Goal: Information Seeking & Learning: Learn about a topic

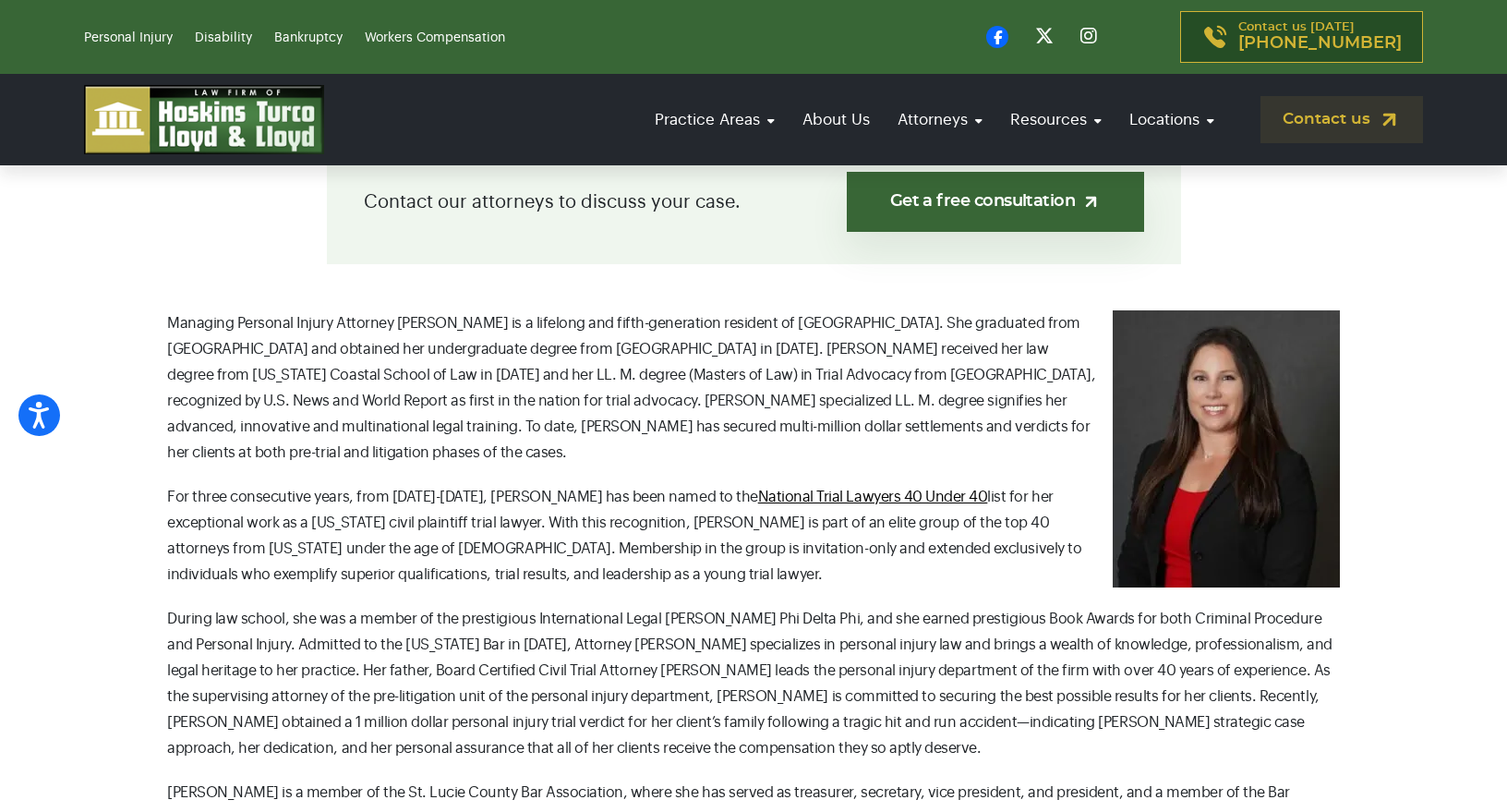
scroll to position [523, 0]
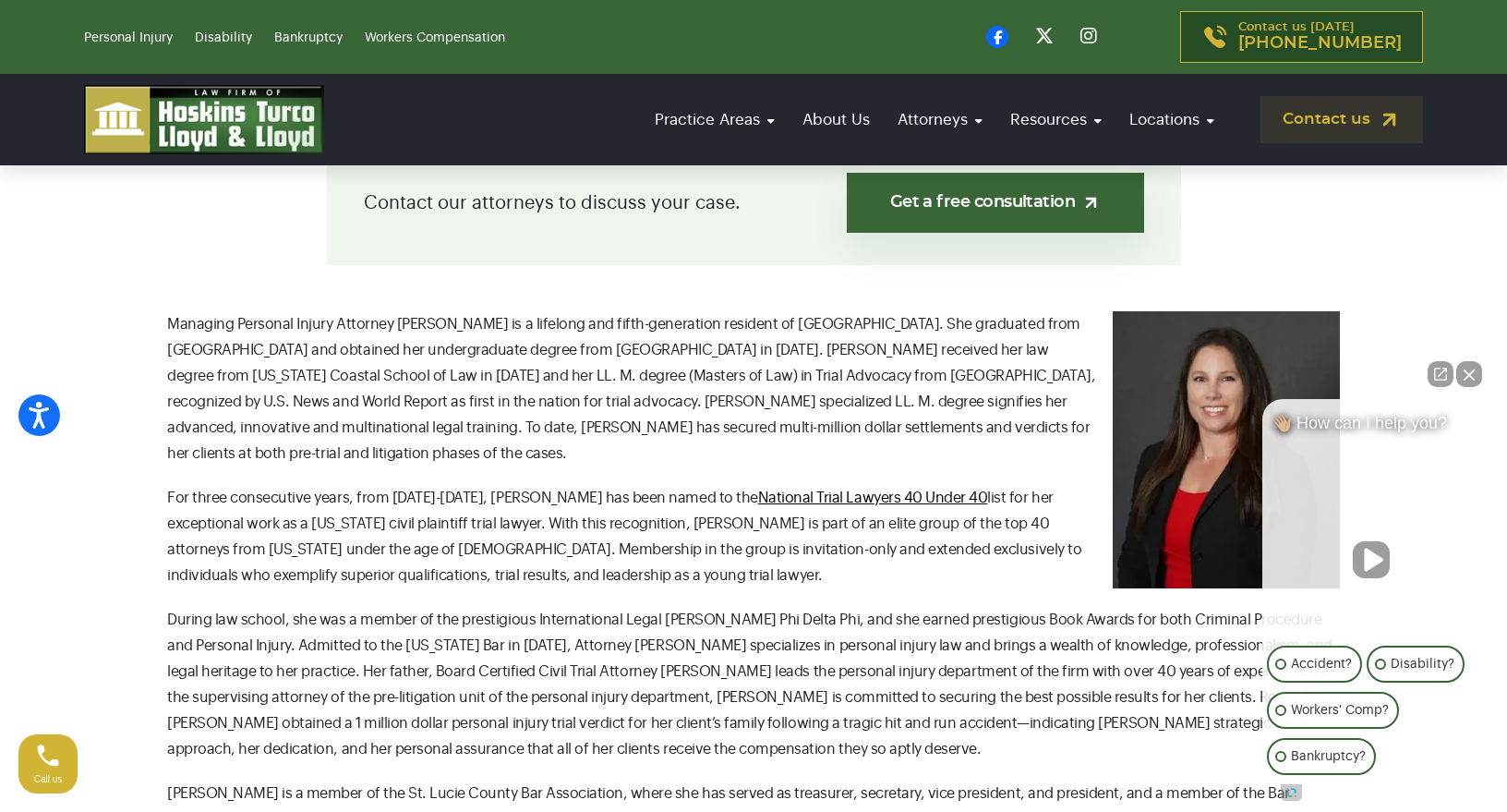
click at [1475, 377] on button "Close Intaker Chat Widget" at bounding box center [1469, 374] width 26 height 26
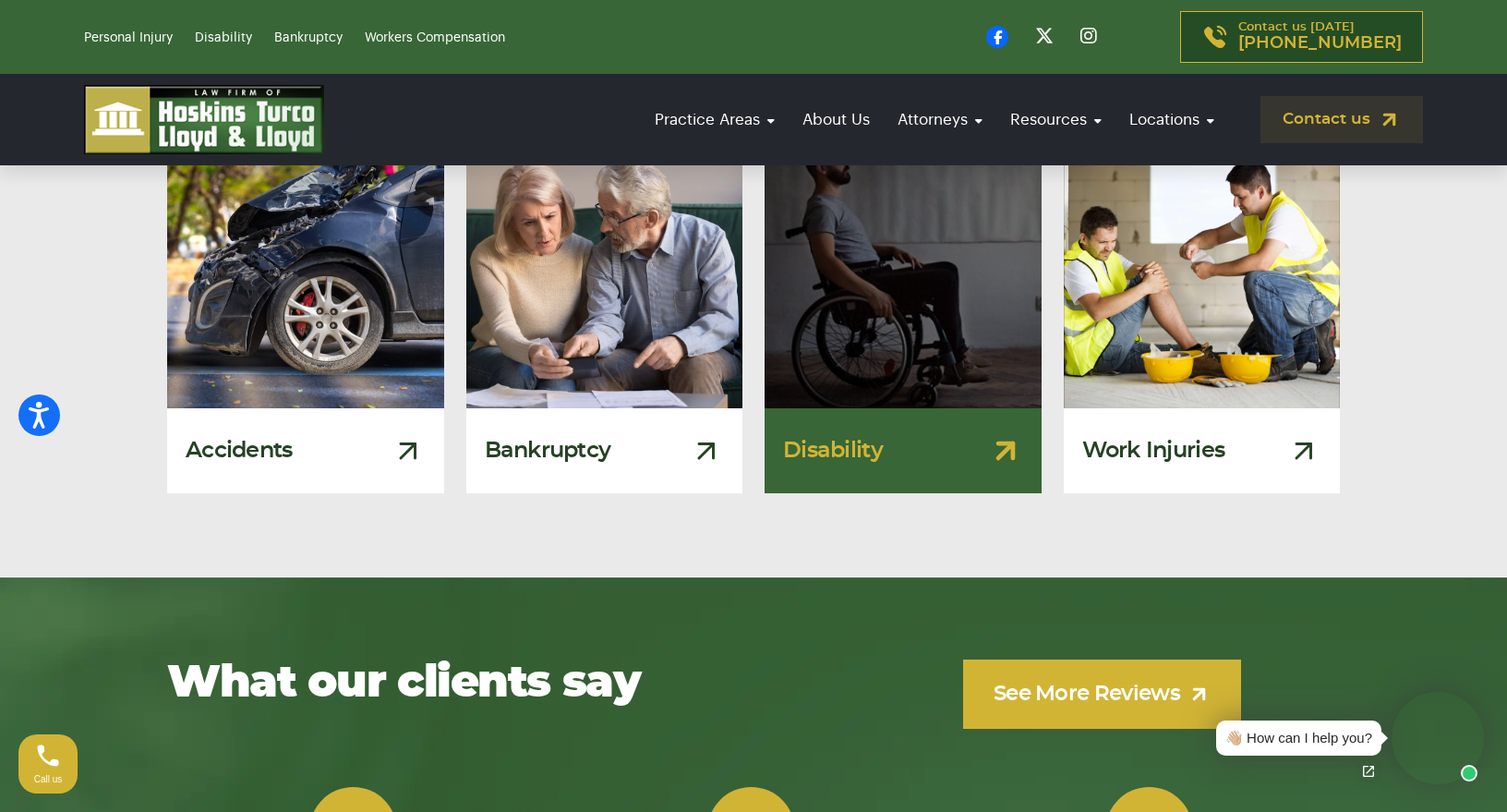
scroll to position [3081, 0]
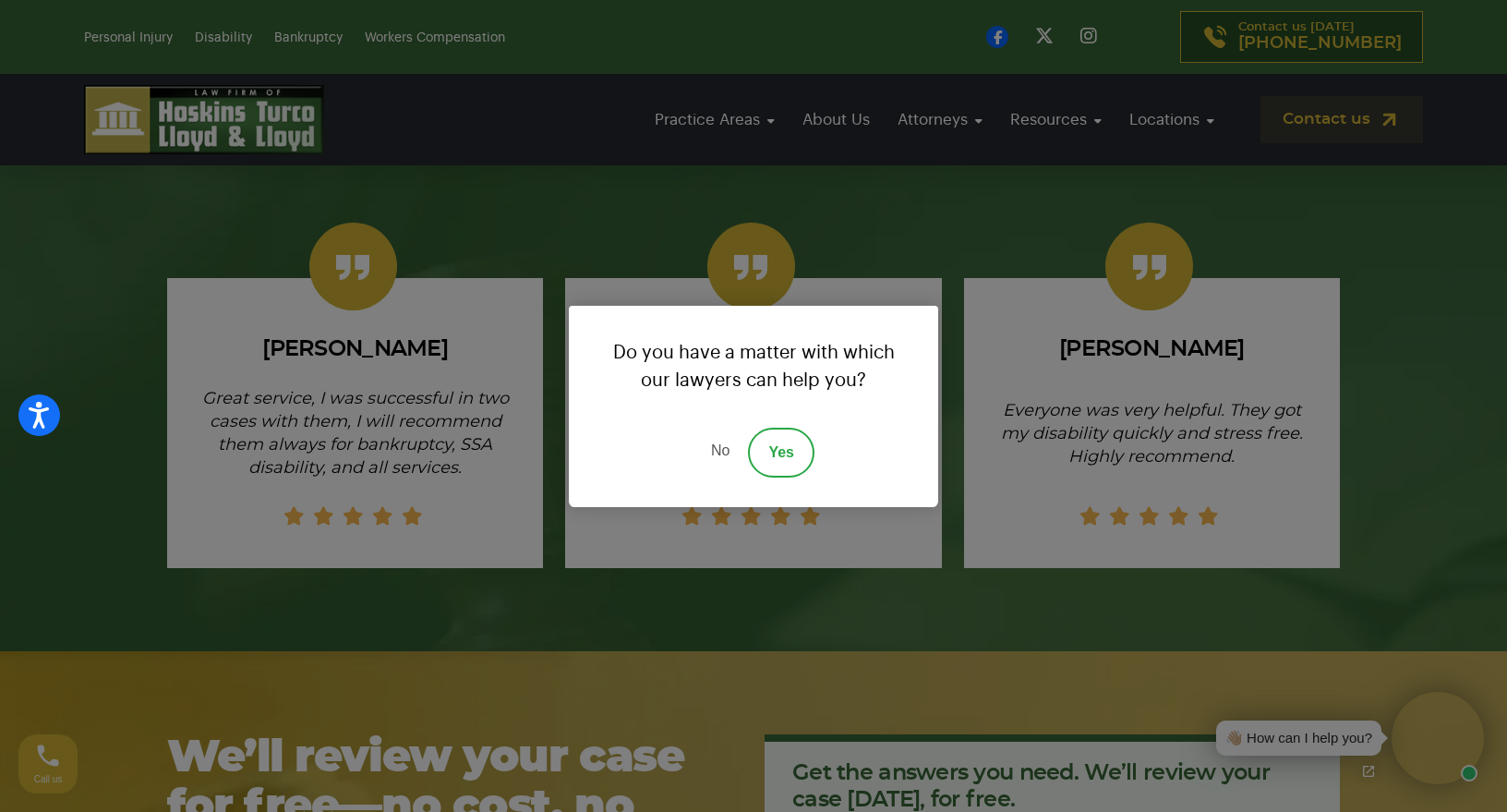
click at [727, 450] on link "No" at bounding box center [720, 452] width 56 height 50
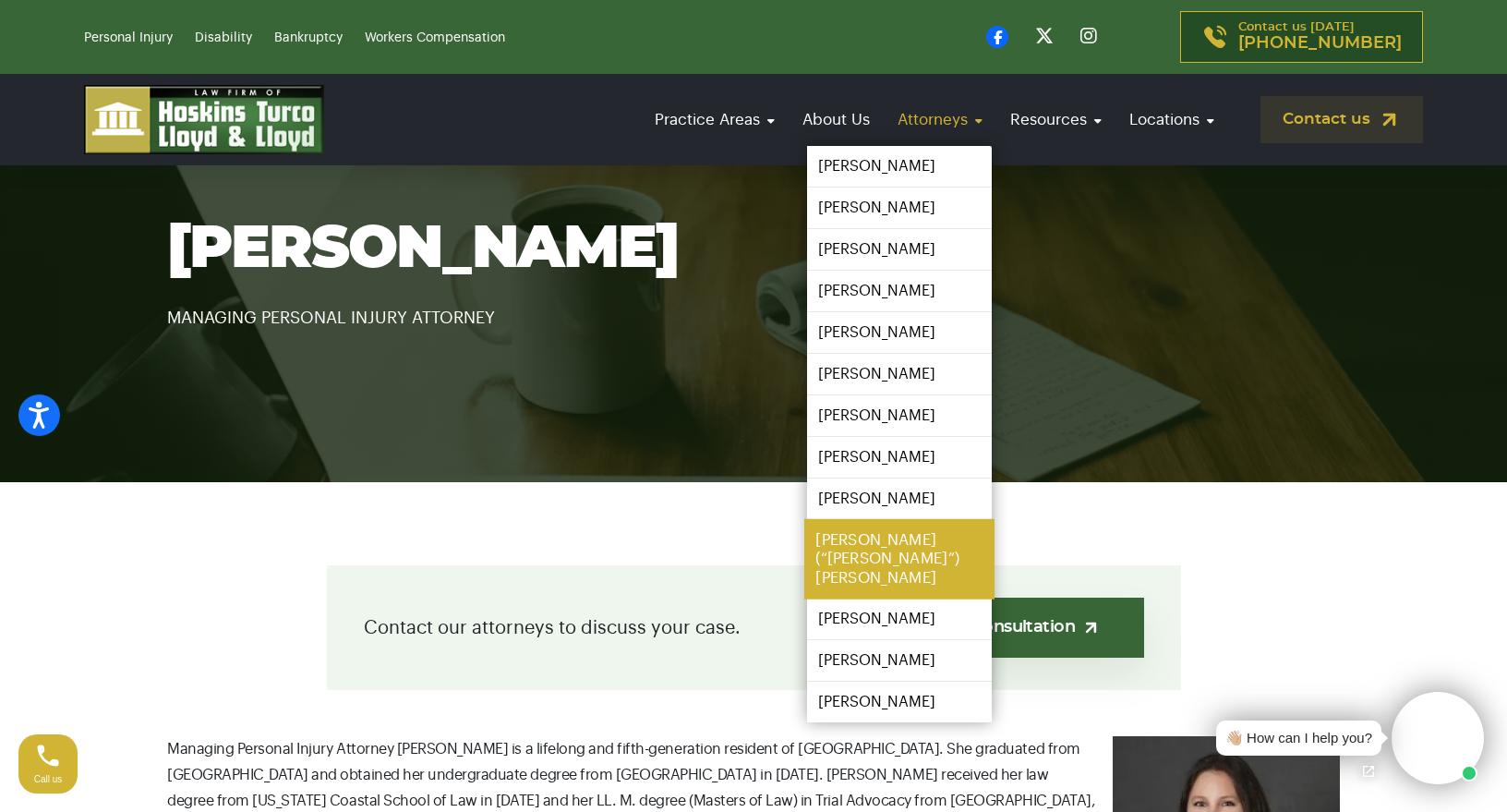
scroll to position [113, 0]
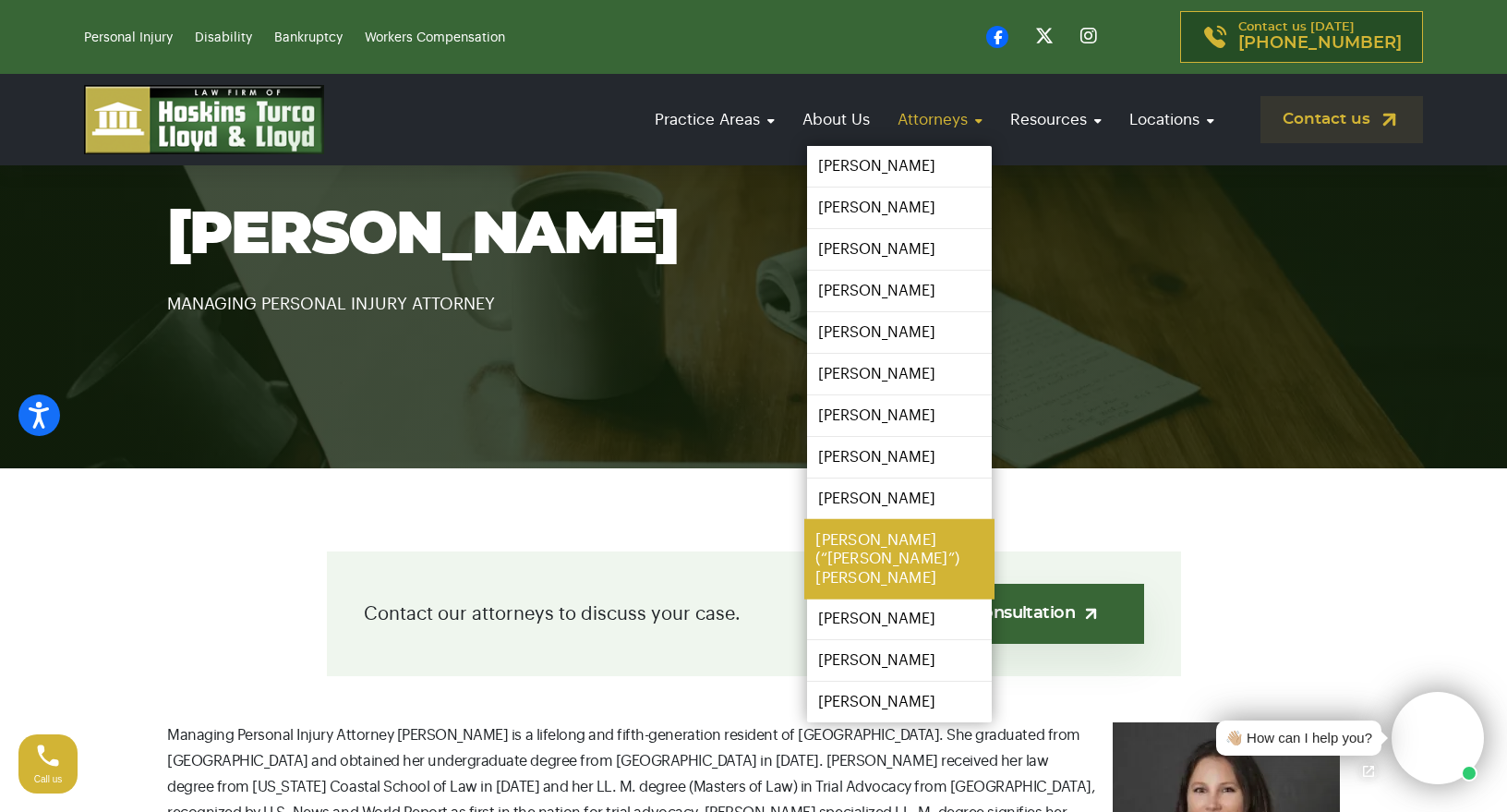
click at [923, 559] on link "[PERSON_NAME] (“[PERSON_NAME]”) [PERSON_NAME]" at bounding box center [899, 558] width 190 height 80
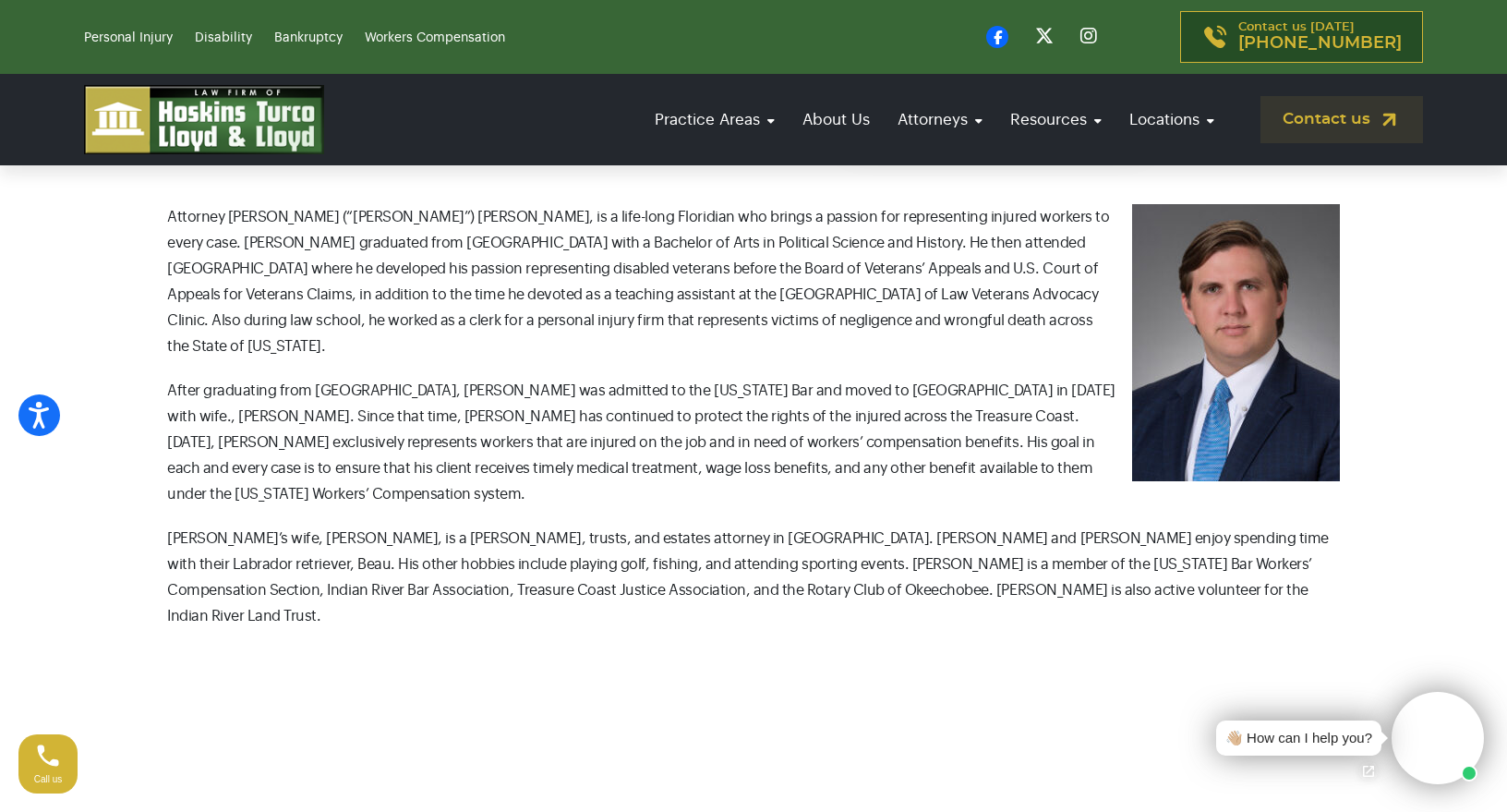
scroll to position [627, 0]
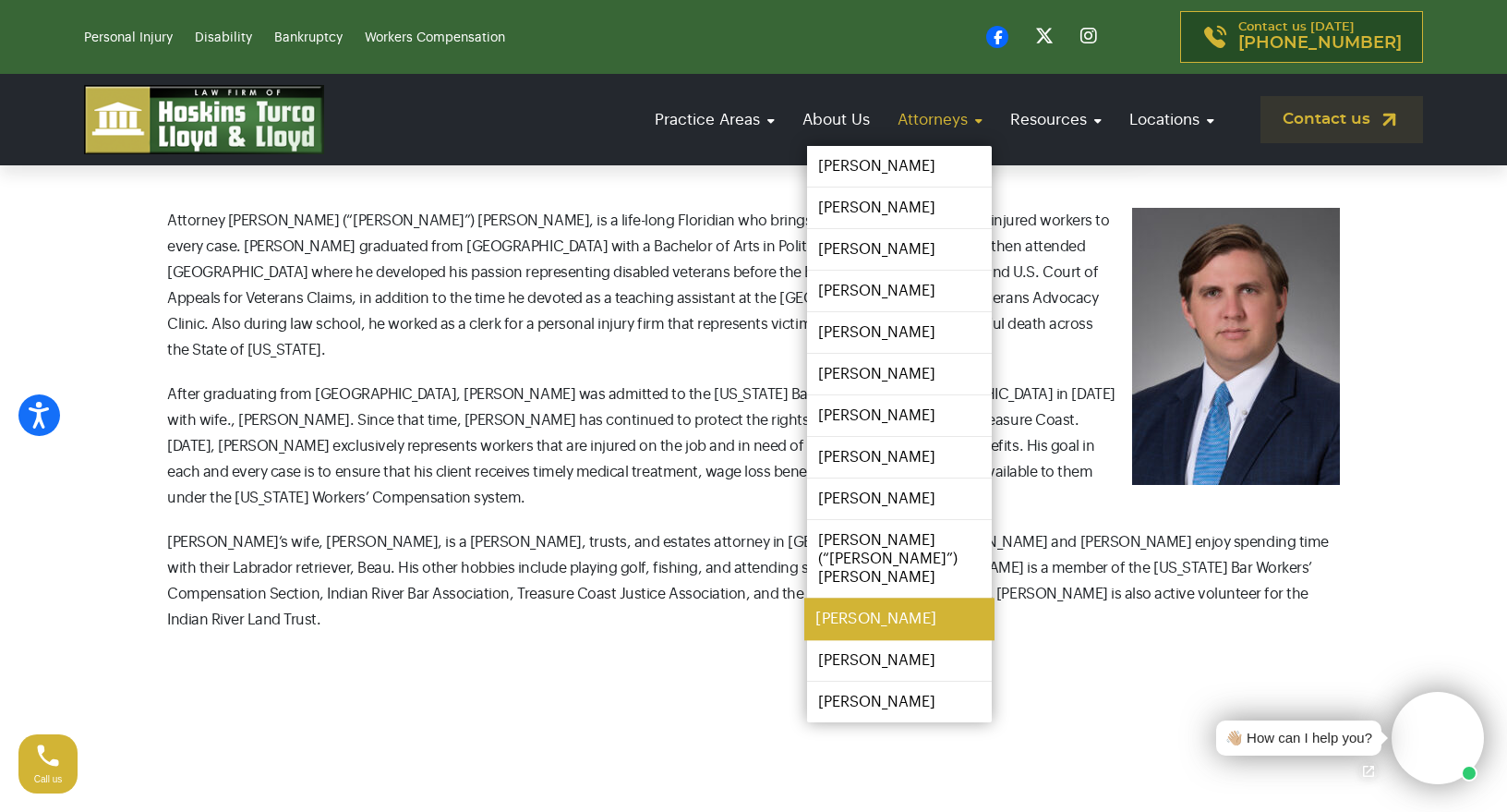
click at [885, 602] on link "[PERSON_NAME]" at bounding box center [899, 619] width 190 height 42
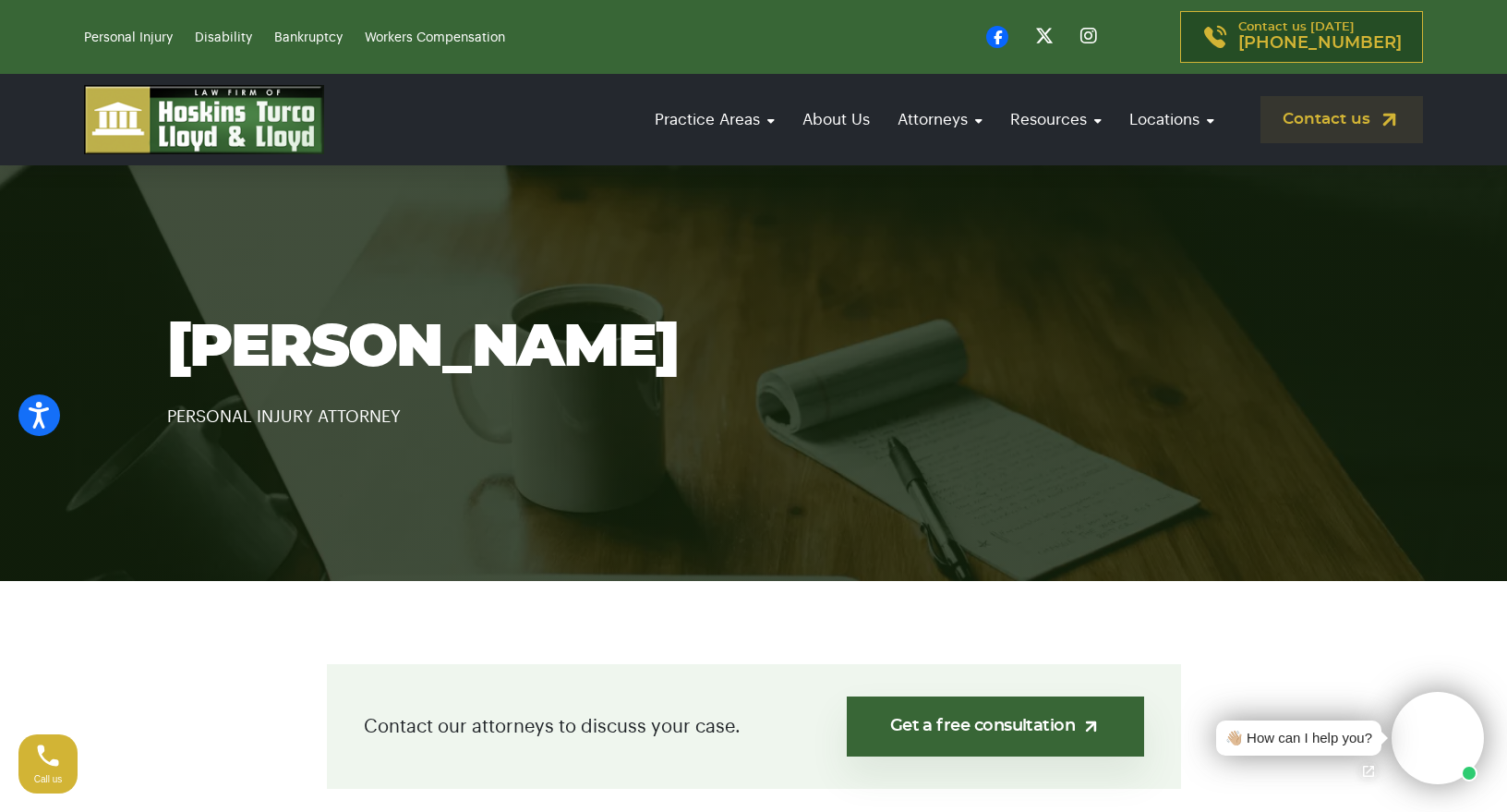
scroll to position [332, 0]
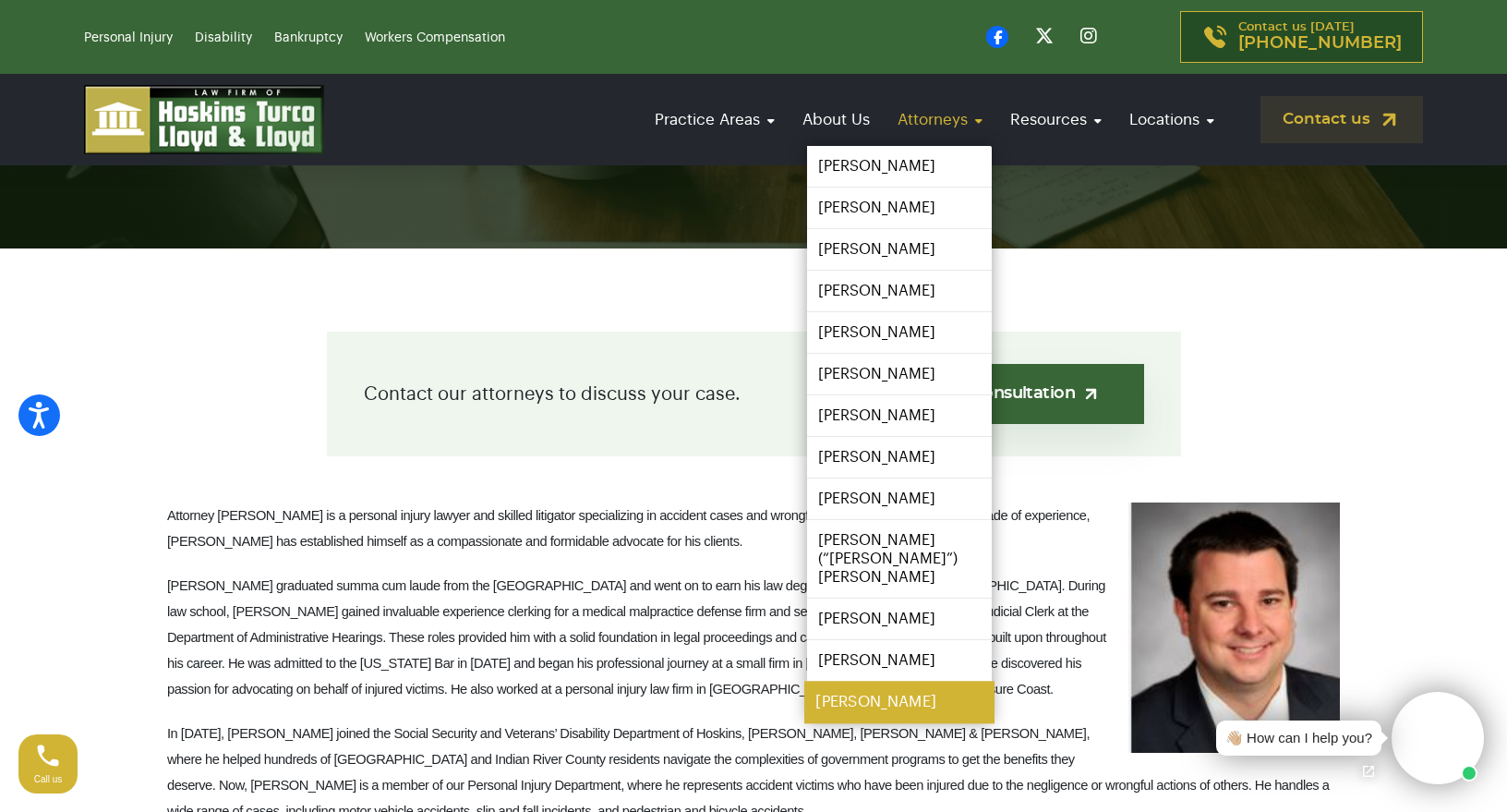
click at [908, 681] on link "[PERSON_NAME]" at bounding box center [899, 702] width 190 height 42
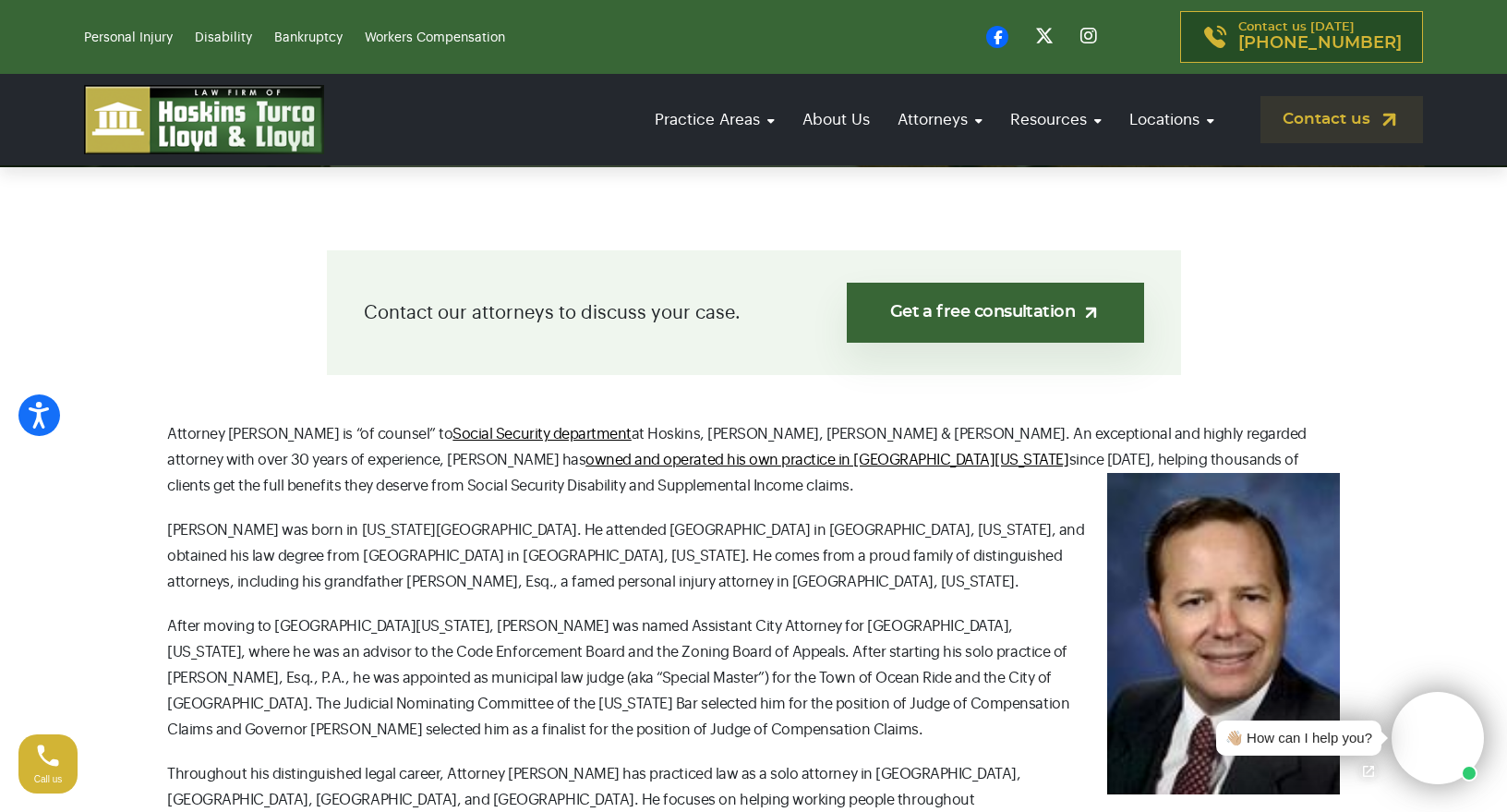
scroll to position [625, 0]
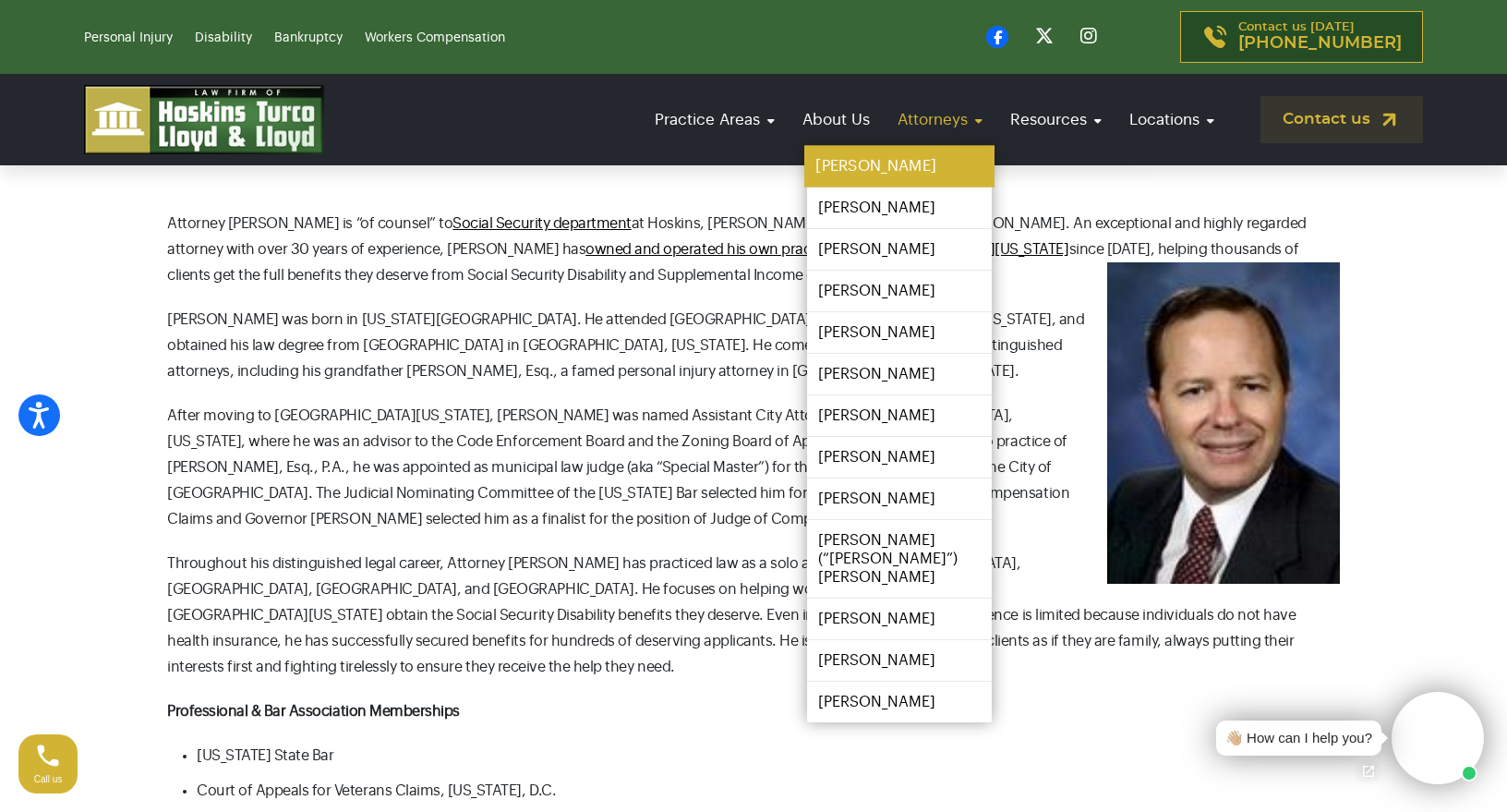
click at [899, 177] on link "[PERSON_NAME]" at bounding box center [899, 167] width 190 height 42
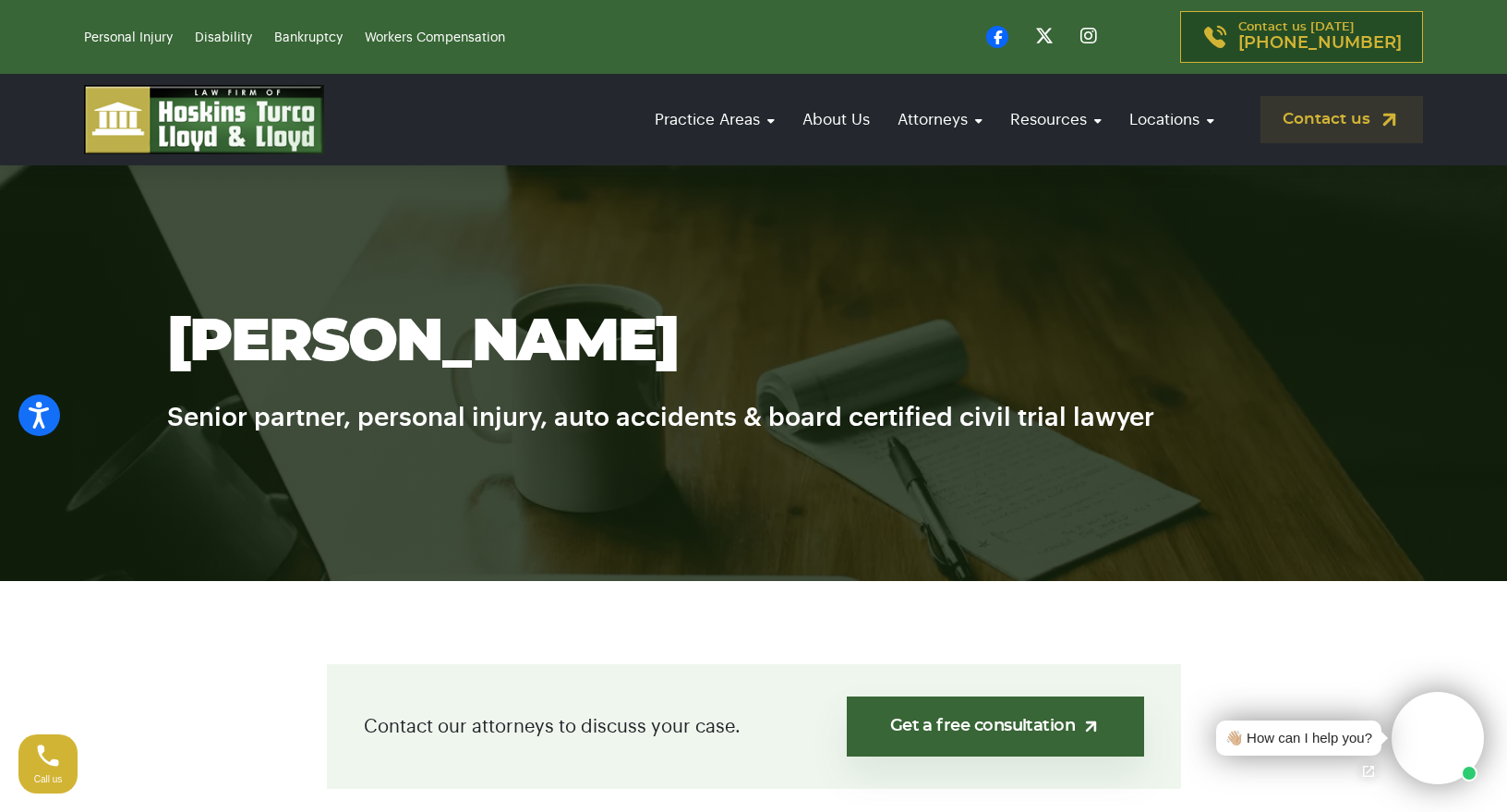
scroll to position [595, 0]
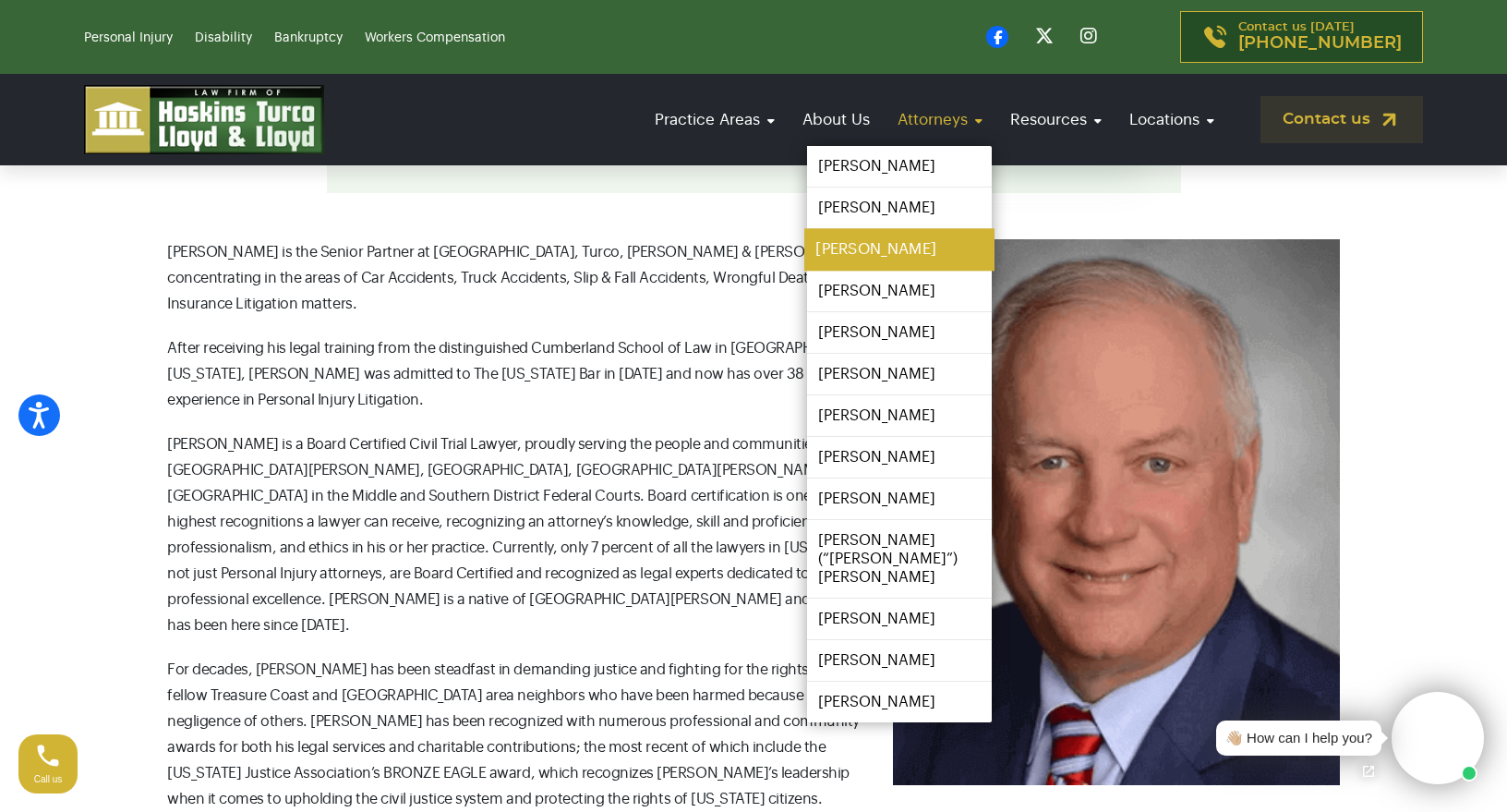
click at [917, 250] on link "[PERSON_NAME]" at bounding box center [899, 250] width 190 height 42
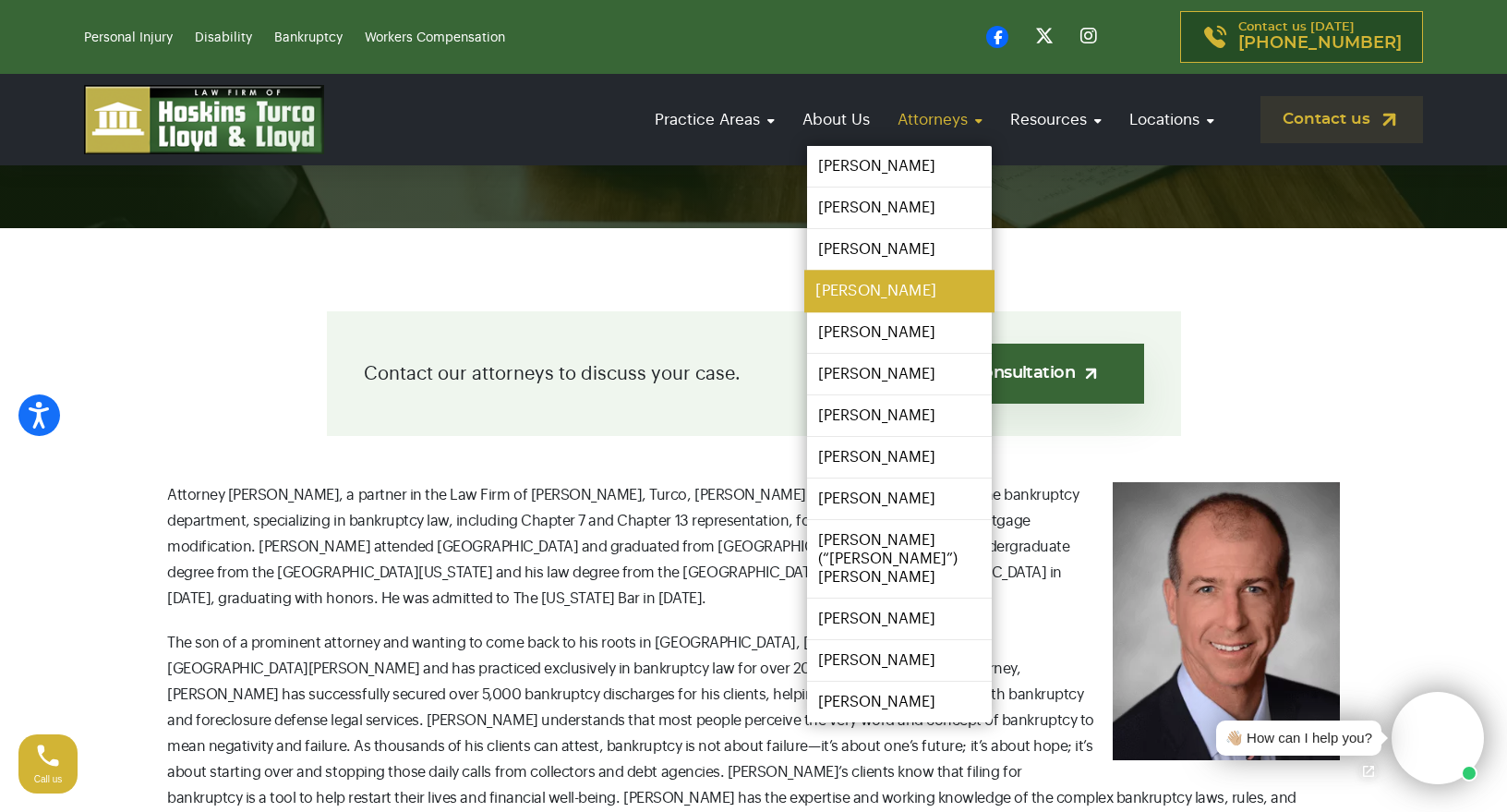
click at [911, 295] on link "[PERSON_NAME]" at bounding box center [899, 291] width 190 height 42
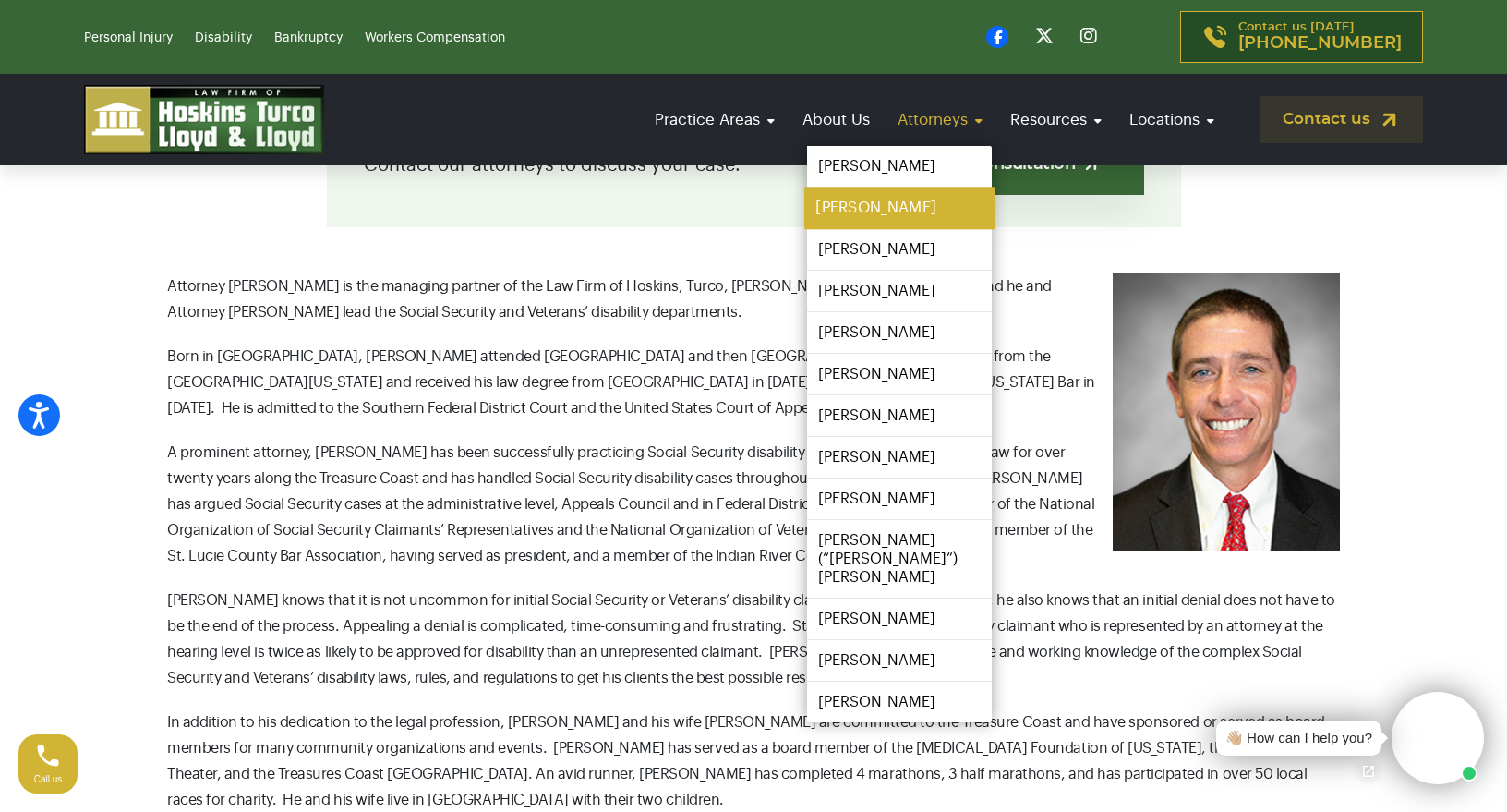
click at [904, 209] on link "[PERSON_NAME]" at bounding box center [899, 208] width 190 height 42
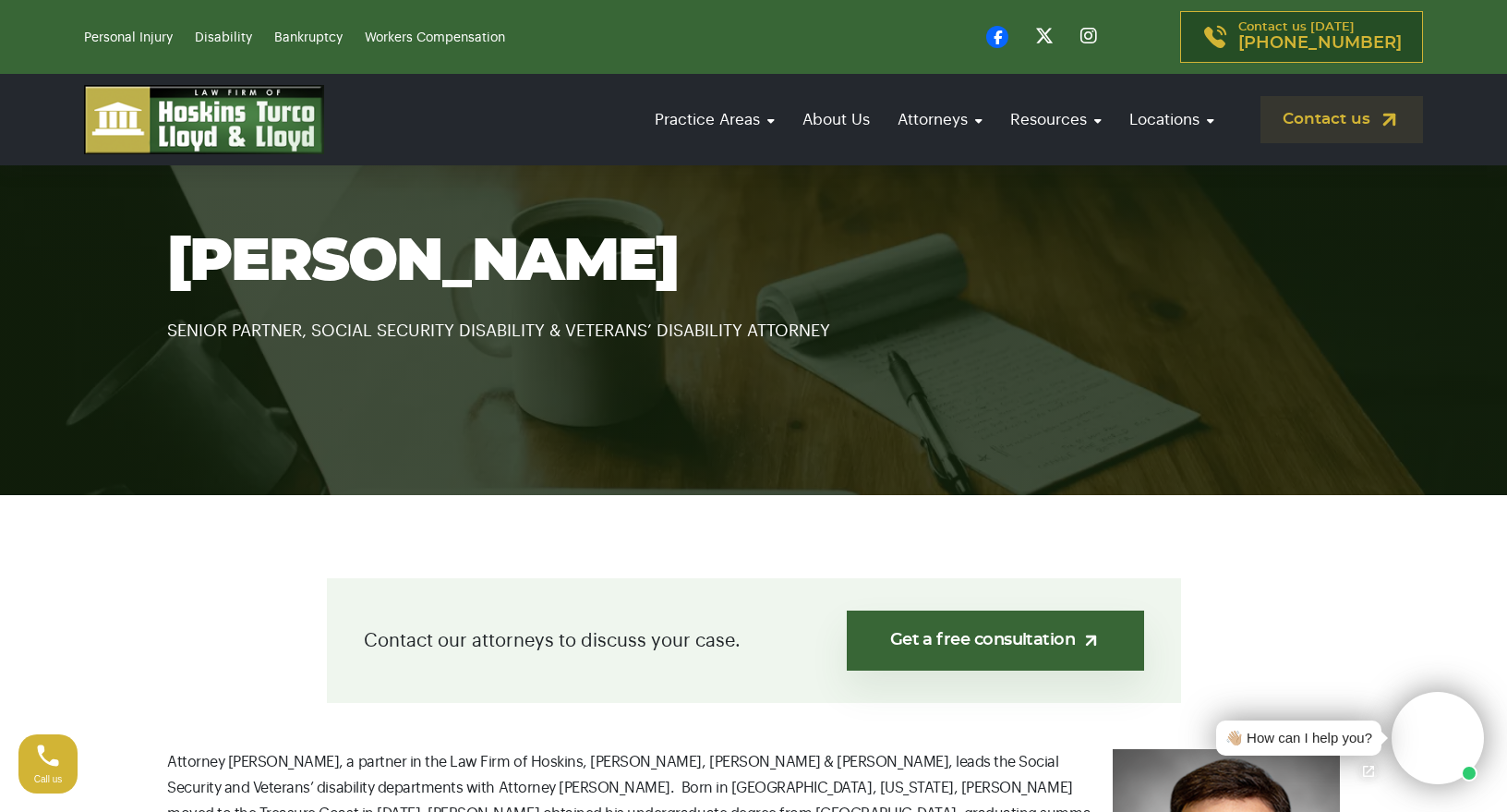
scroll to position [366, 0]
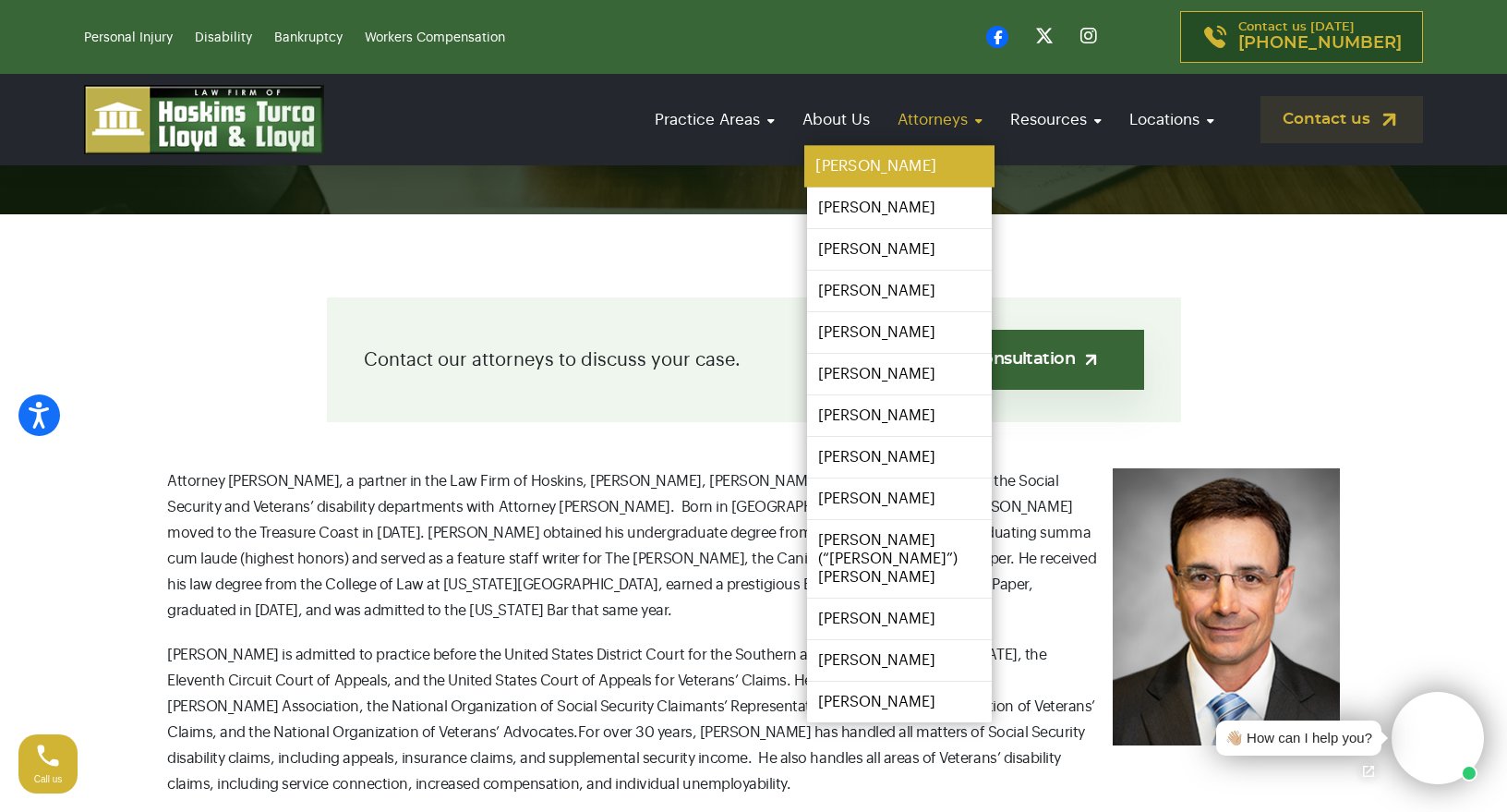
click at [895, 176] on link "[PERSON_NAME]" at bounding box center [899, 167] width 190 height 42
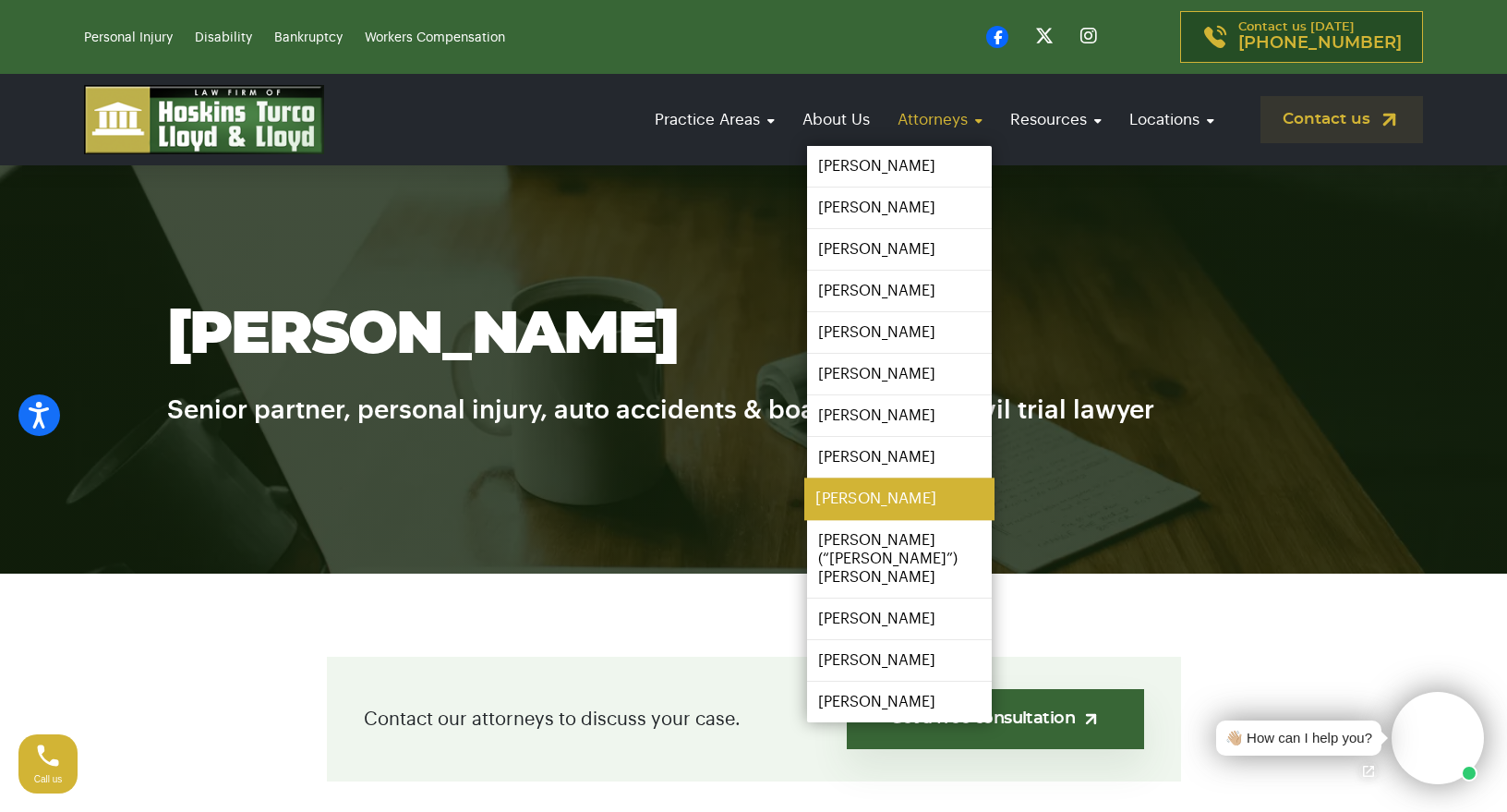
click at [895, 496] on link "[PERSON_NAME]" at bounding box center [899, 499] width 190 height 42
